Goal: Information Seeking & Learning: Learn about a topic

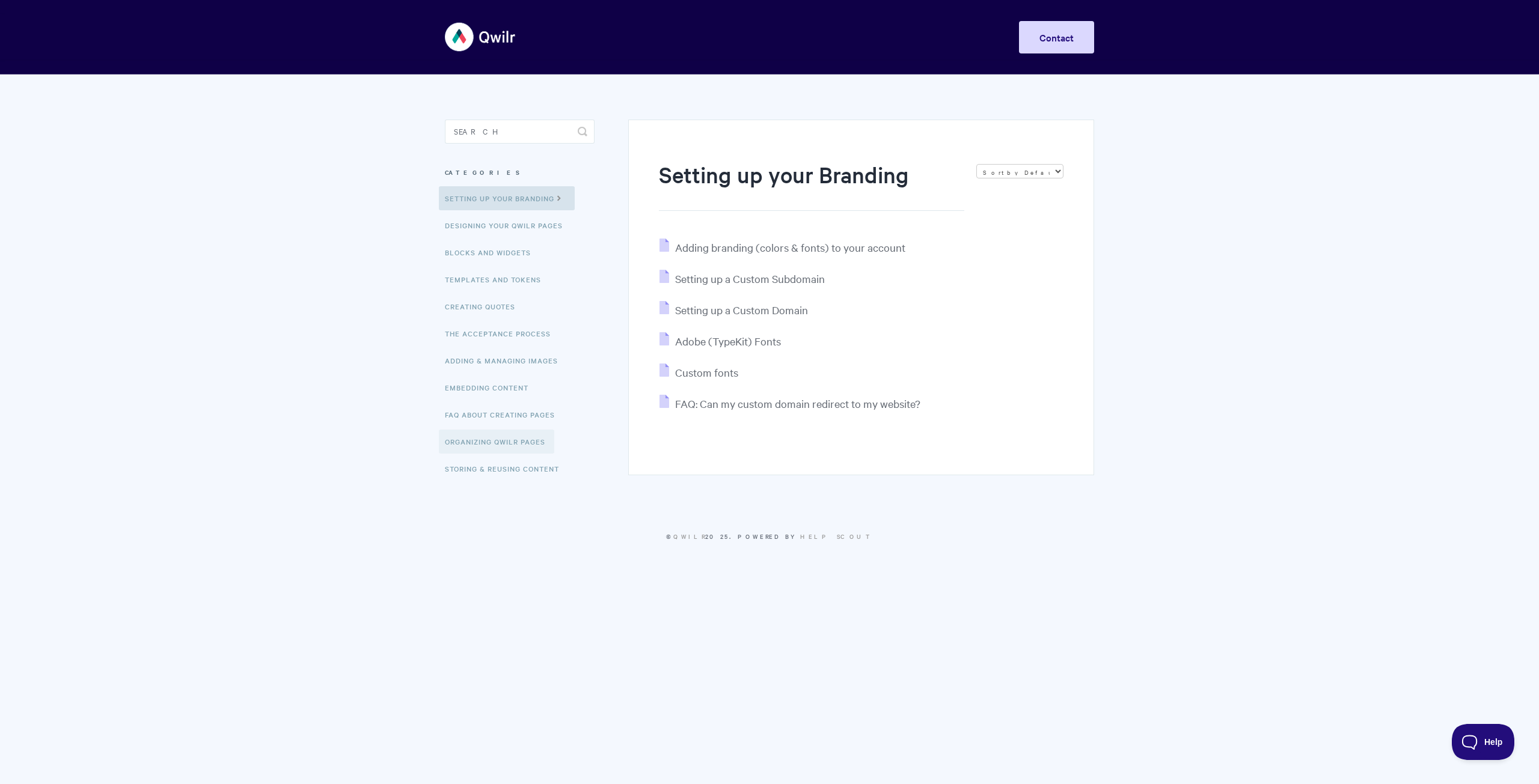
click at [498, 441] on link "Organizing Qwilr Pages" at bounding box center [496, 441] width 115 height 24
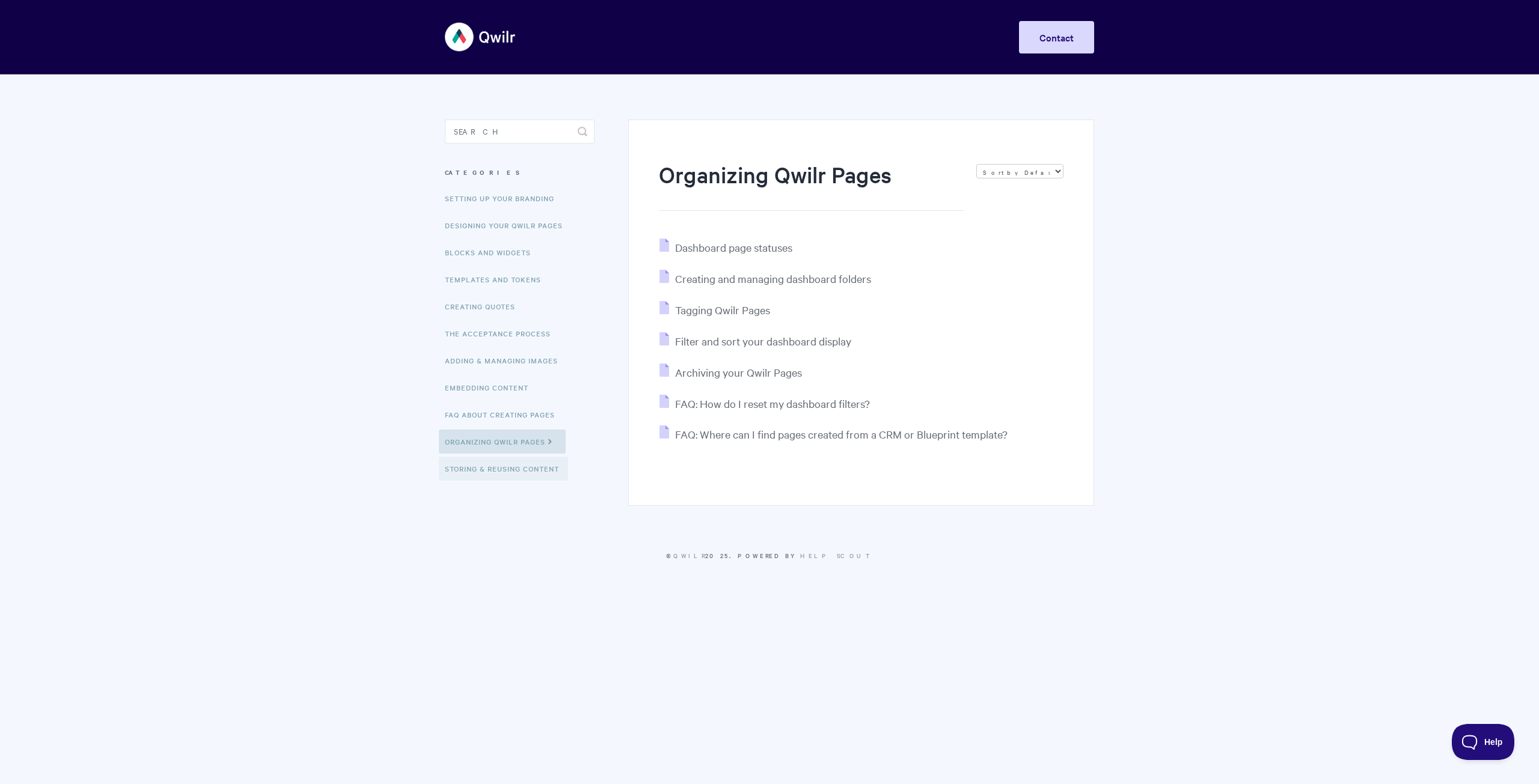
click at [541, 464] on link "Storing & Reusing Content" at bounding box center [503, 469] width 129 height 24
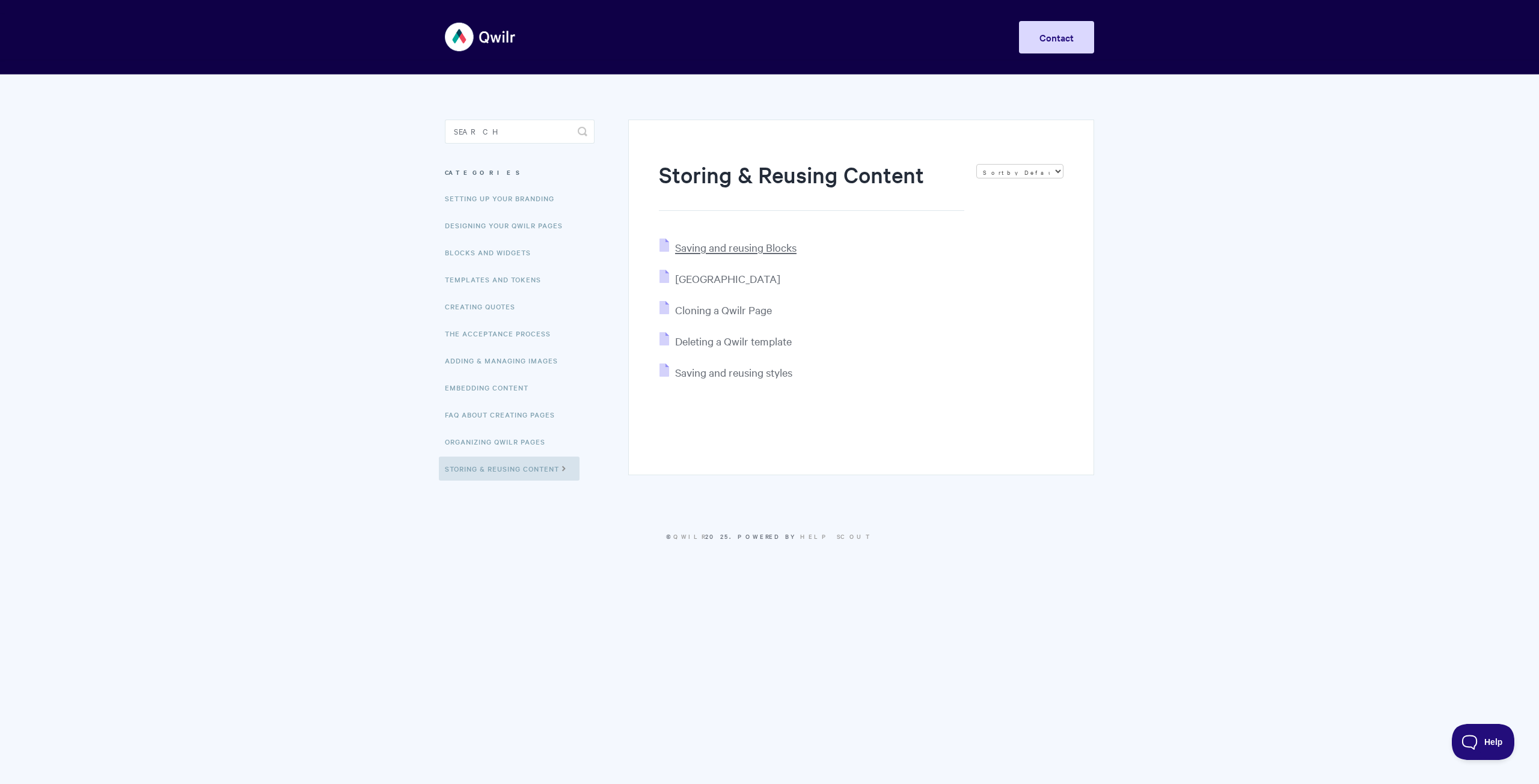
click at [718, 247] on span "Saving and reusing Blocks" at bounding box center [735, 247] width 122 height 14
